Goal: Task Accomplishment & Management: Manage account settings

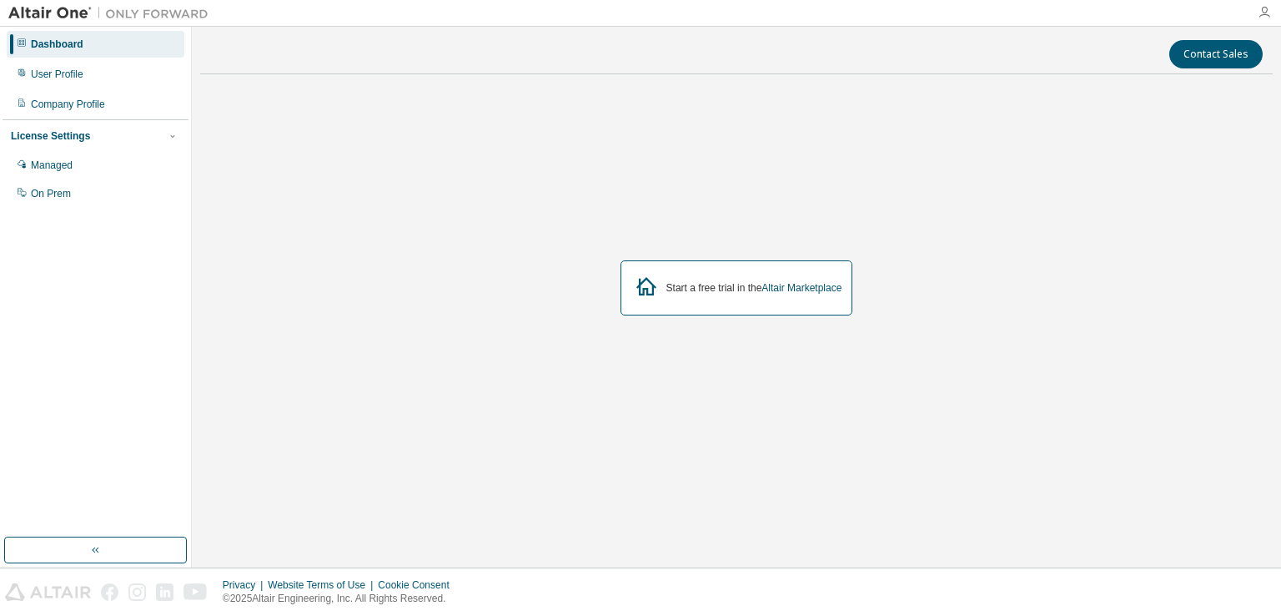
click at [1269, 13] on icon "button" at bounding box center [1264, 12] width 13 height 13
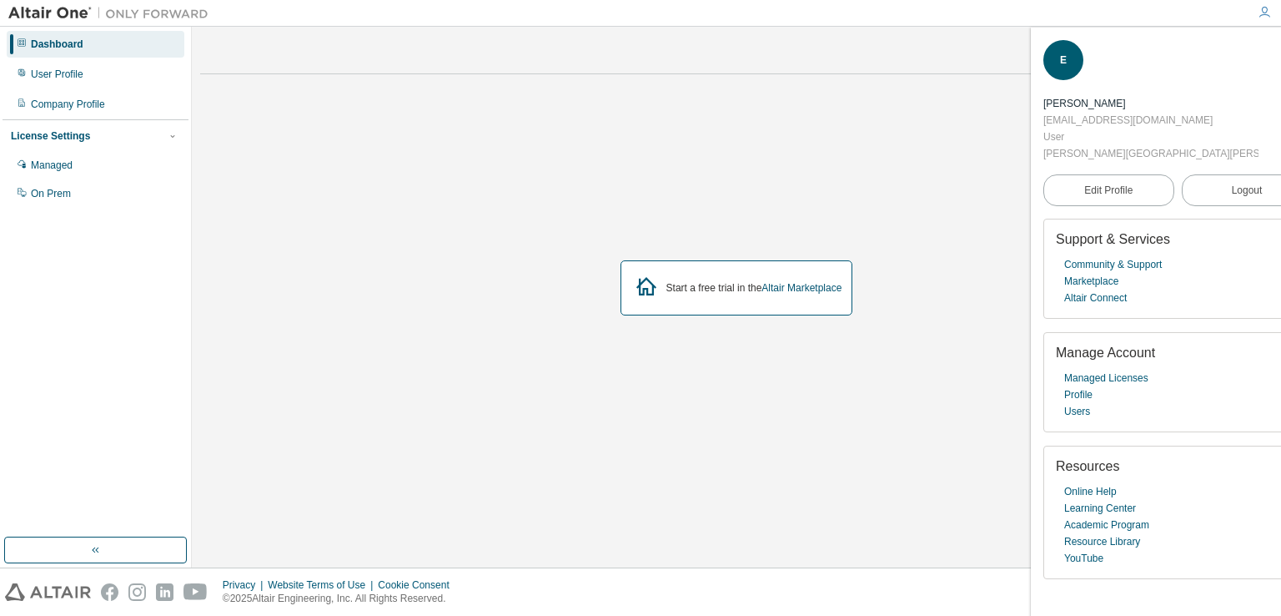
click at [797, 180] on div "Start a free trial in the Altair Marketplace" at bounding box center [736, 288] width 1073 height 400
click at [1280, 50] on icon "button" at bounding box center [1302, 51] width 10 height 10
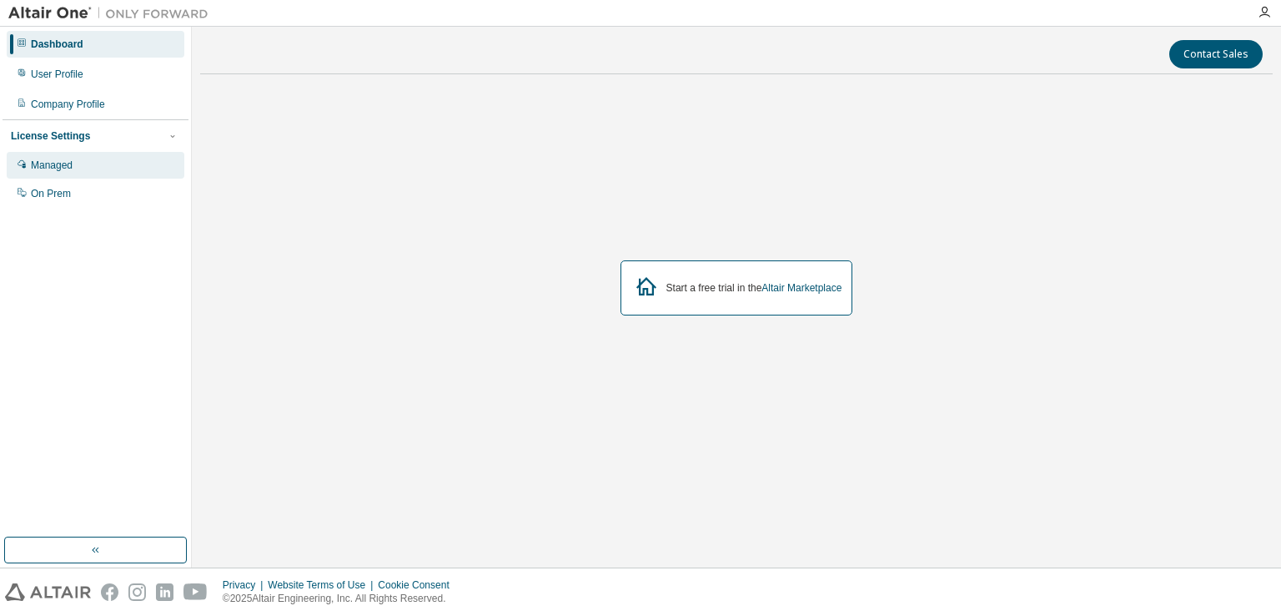
click at [67, 159] on div "Managed" at bounding box center [52, 164] width 42 height 13
